Goal: Register for event/course

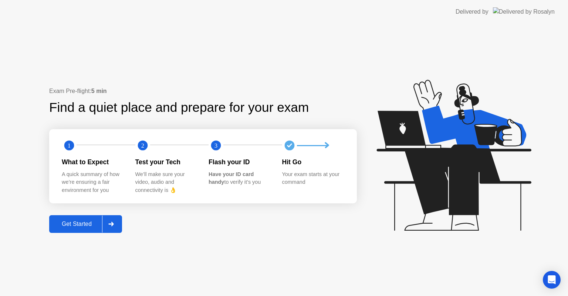
click at [86, 227] on div "Get Started" at bounding box center [76, 224] width 51 height 7
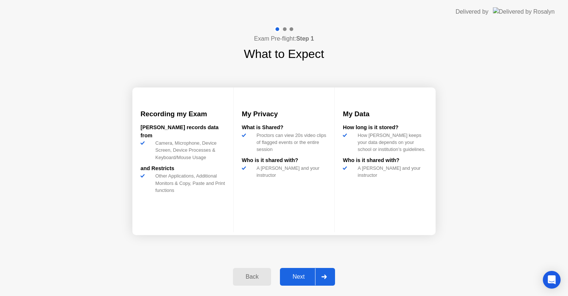
click at [299, 274] on div "Next" at bounding box center [298, 277] width 33 height 7
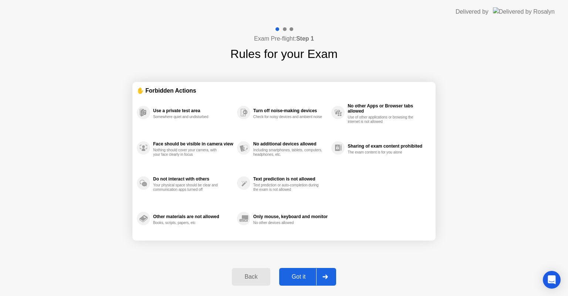
click at [298, 271] on button "Got it" at bounding box center [307, 277] width 57 height 18
select select "**********"
select select "*******"
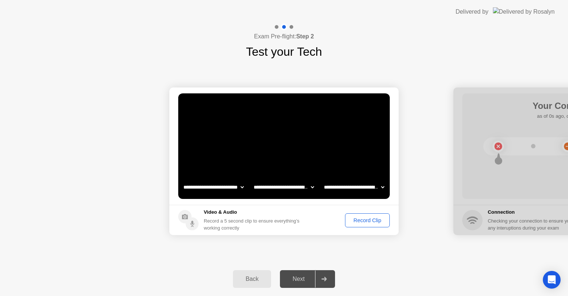
click at [361, 220] on div "Record Clip" at bounding box center [367, 221] width 40 height 6
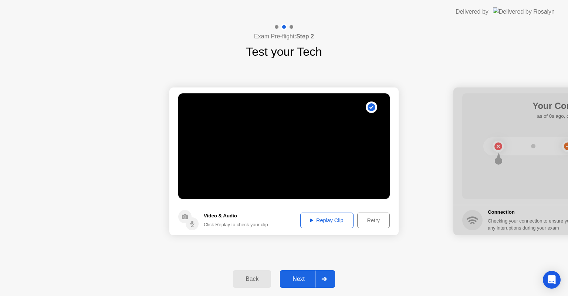
click at [313, 220] on div "Replay Clip" at bounding box center [327, 221] width 48 height 6
click at [300, 280] on div "Next" at bounding box center [298, 279] width 33 height 7
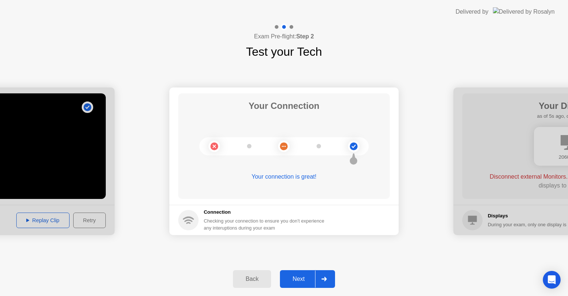
click at [304, 279] on div "Next" at bounding box center [298, 279] width 33 height 7
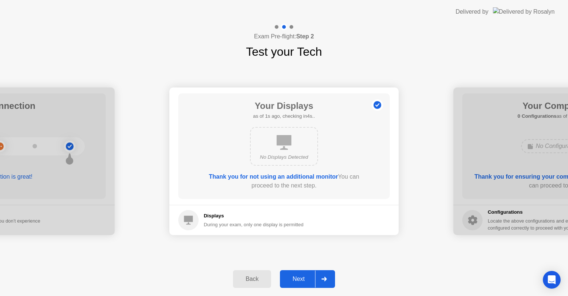
click at [296, 278] on div "Next" at bounding box center [298, 279] width 33 height 7
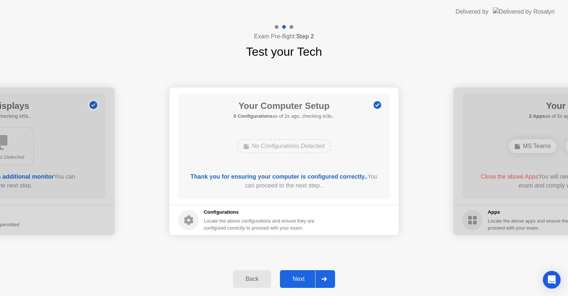
click at [289, 280] on div "Next" at bounding box center [298, 279] width 33 height 7
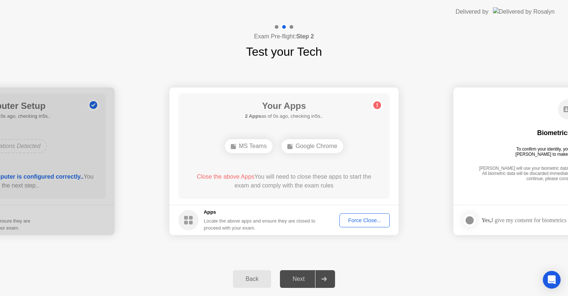
click at [362, 218] on div "Force Close..." at bounding box center [364, 221] width 45 height 6
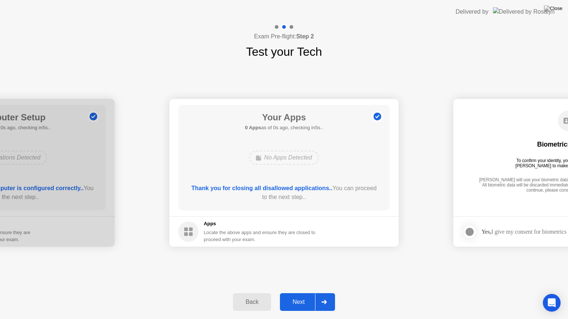
click at [298, 296] on div "Next" at bounding box center [298, 302] width 33 height 7
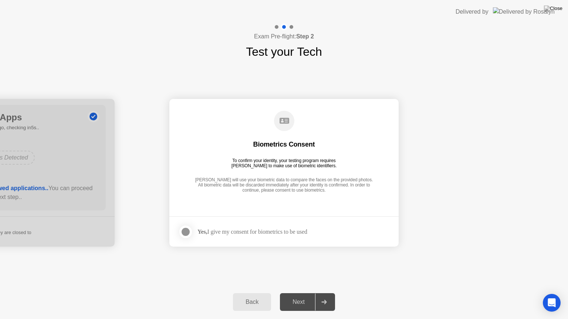
click at [183, 234] on div at bounding box center [185, 232] width 9 height 9
click at [304, 296] on div "Next" at bounding box center [298, 302] width 33 height 7
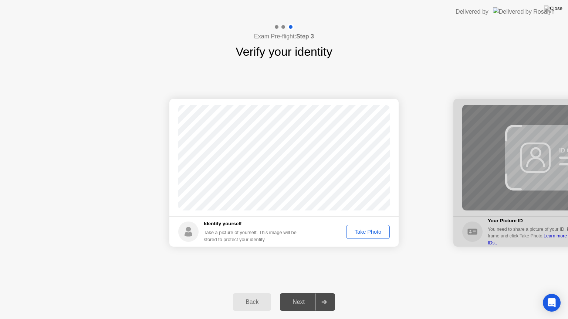
click at [360, 231] on div "Take Photo" at bounding box center [367, 232] width 38 height 6
click at [361, 231] on div "Retake" at bounding box center [372, 232] width 29 height 6
click at [361, 231] on div "Take Photo" at bounding box center [367, 232] width 38 height 6
click at [299, 296] on div "Next" at bounding box center [298, 302] width 33 height 7
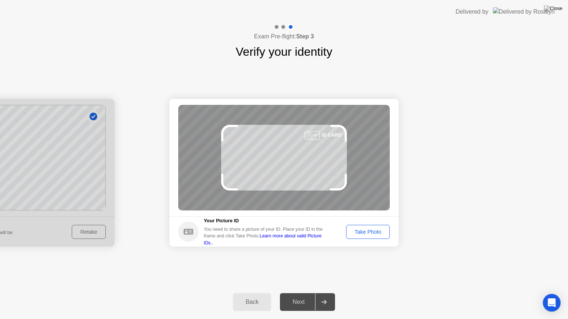
click at [368, 229] on div "Take Photo" at bounding box center [367, 232] width 38 height 6
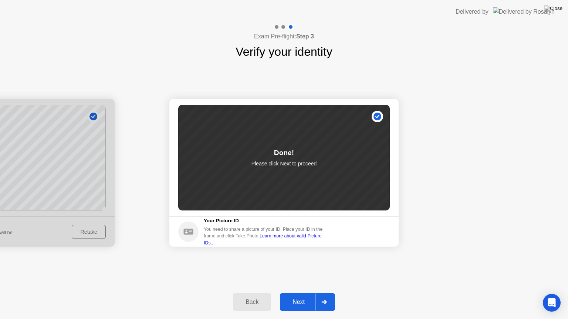
click at [295, 296] on div "Next" at bounding box center [298, 302] width 33 height 7
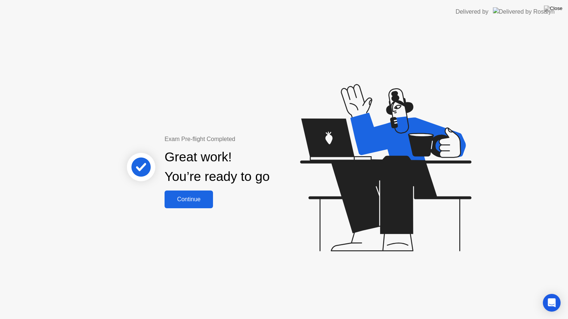
click at [189, 199] on div "Continue" at bounding box center [189, 199] width 44 height 7
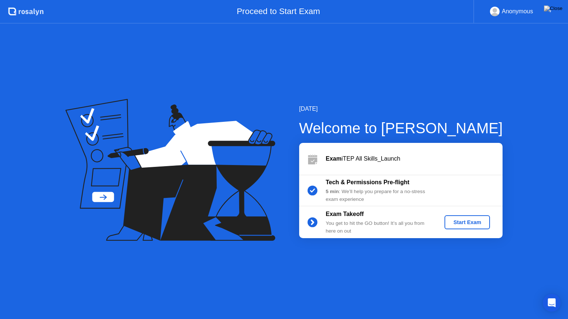
click at [463, 221] on div "Start Exam" at bounding box center [467, 222] width 40 height 6
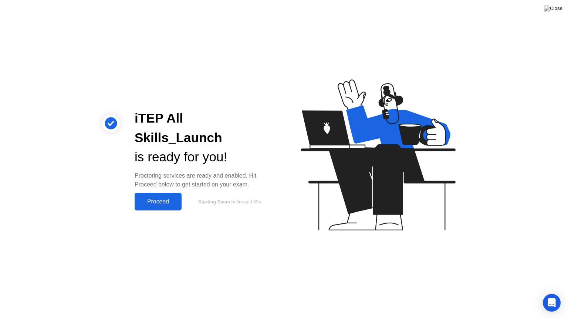
click at [148, 198] on div "Proceed" at bounding box center [158, 201] width 42 height 7
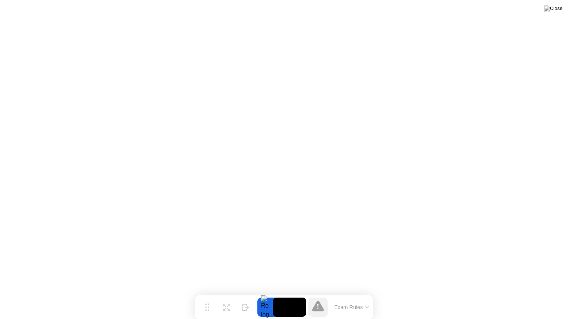
click at [358, 296] on div "Exam Rules" at bounding box center [351, 308] width 43 height 24
click at [362, 296] on button "Exam Rules" at bounding box center [351, 307] width 39 height 7
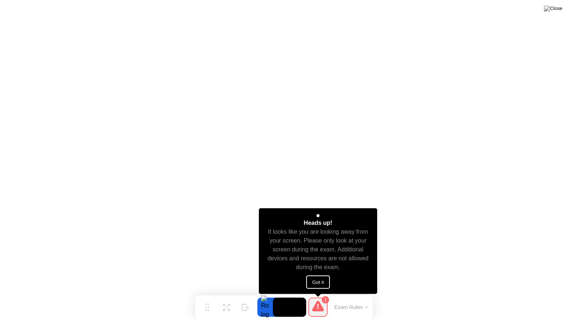
click at [325, 281] on button "Got it" at bounding box center [318, 282] width 24 height 13
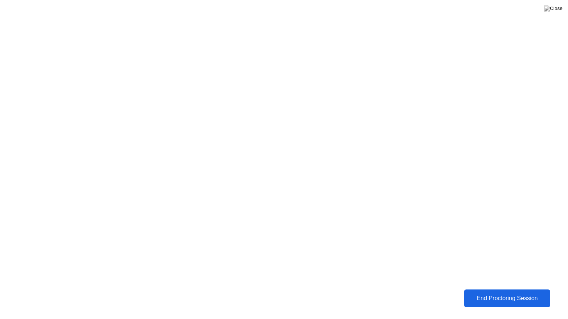
click at [497, 296] on div "End Proctoring Session" at bounding box center [507, 298] width 82 height 7
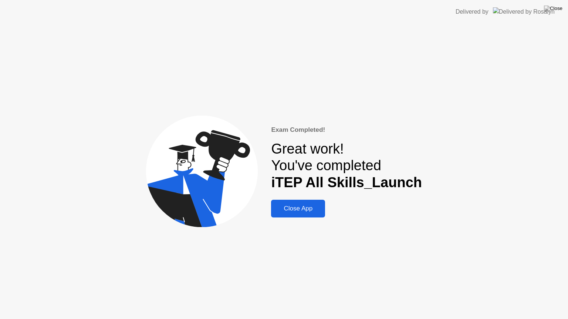
click at [310, 209] on div "Close App" at bounding box center [298, 208] width 50 height 7
